Goal: Navigation & Orientation: Find specific page/section

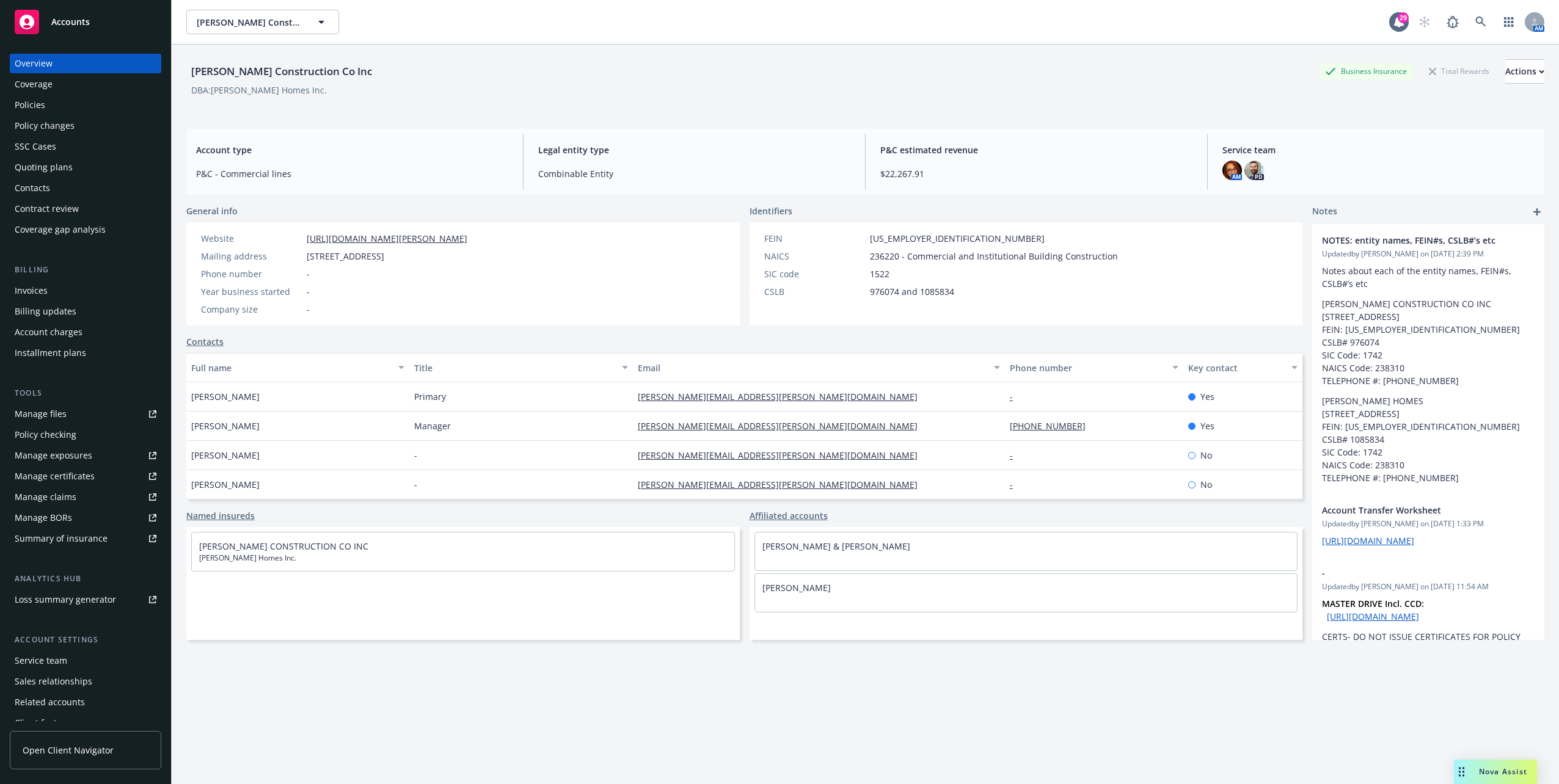
click at [47, 82] on div "Coverage" at bounding box center [34, 84] width 38 height 20
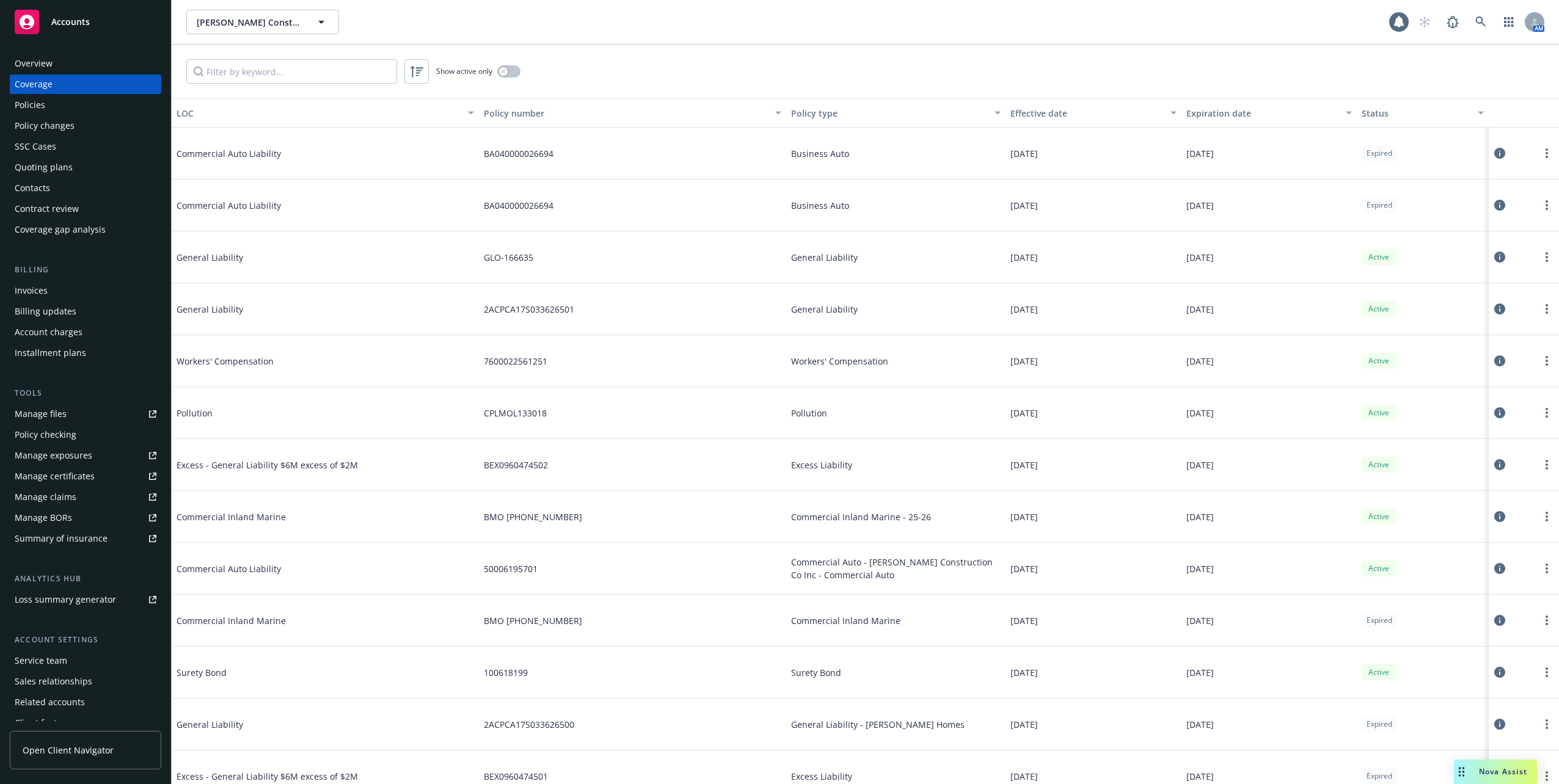
click at [47, 70] on div "Overview" at bounding box center [34, 63] width 38 height 20
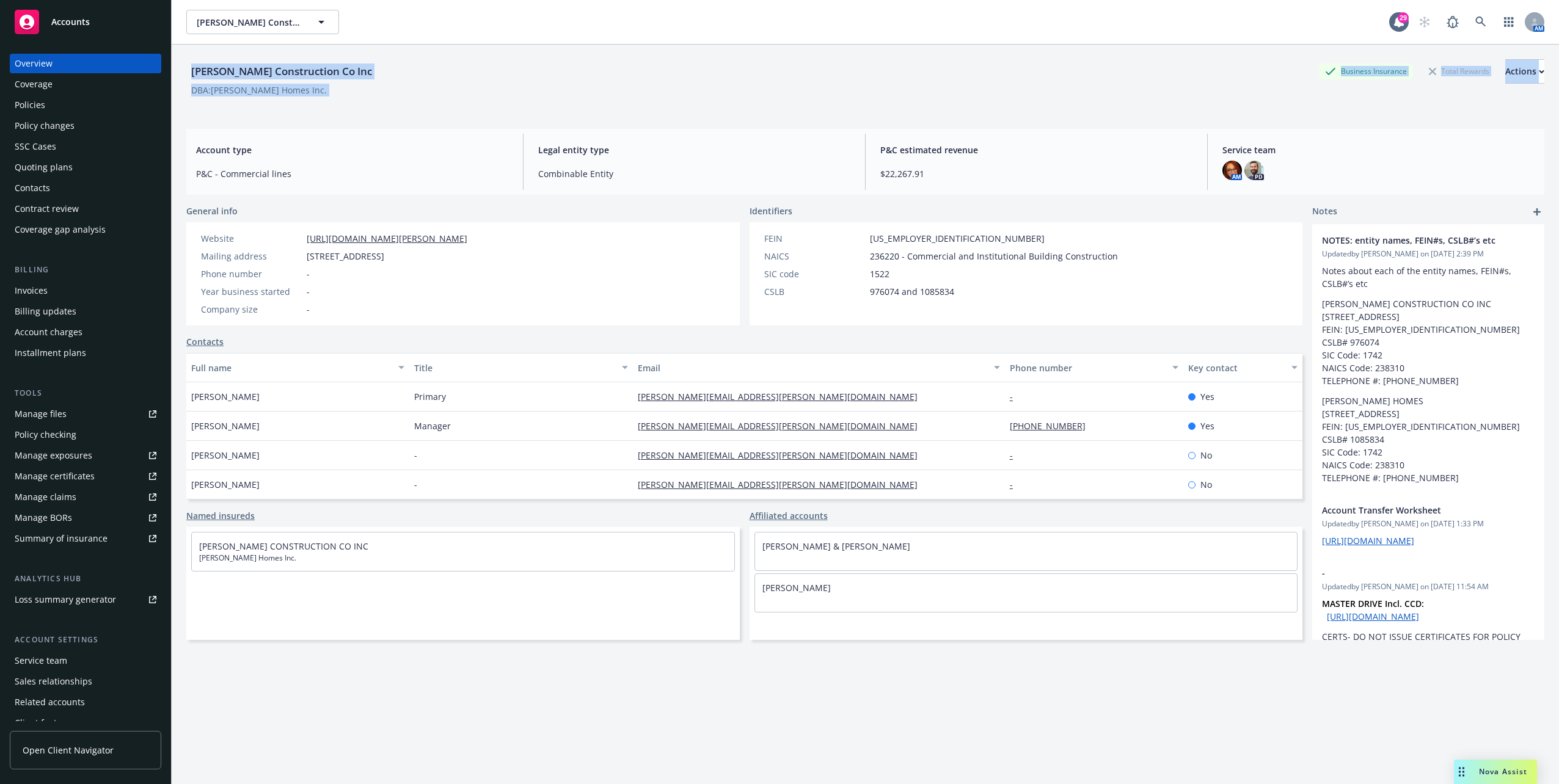
drag, startPoint x: 192, startPoint y: 71, endPoint x: 482, endPoint y: 108, distance: 292.4
click at [482, 108] on div "[PERSON_NAME] Construction Co Inc Business Insurance Total Rewards Actions DBA:…" at bounding box center [865, 82] width 1358 height 75
drag, startPoint x: 482, startPoint y: 108, endPoint x: 464, endPoint y: 99, distance: 20.1
click at [464, 99] on div "[PERSON_NAME] Construction Co Inc Business Insurance Total Rewards Actions DBA:…" at bounding box center [865, 84] width 1358 height 50
click at [371, 126] on div "[PERSON_NAME] Construction Co Inc Business Insurance Total Rewards Actions DBA:…" at bounding box center [865, 429] width 1358 height 770
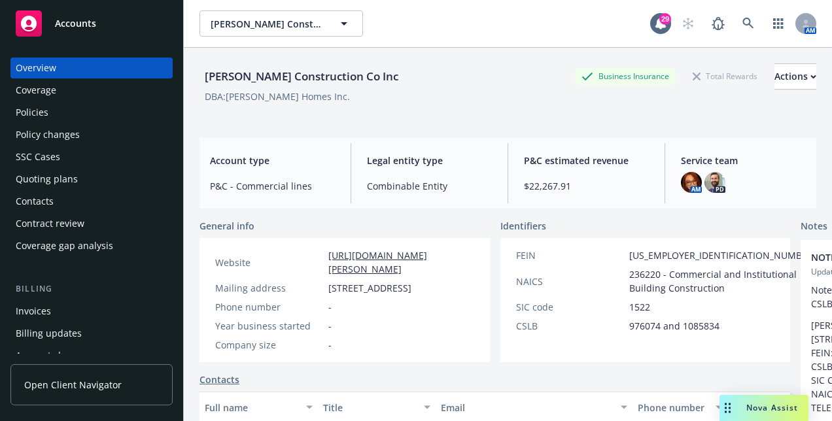
click at [416, 194] on div "Legal entity type Combinable Entity" at bounding box center [430, 173] width 146 height 60
